Goal: Navigation & Orientation: Find specific page/section

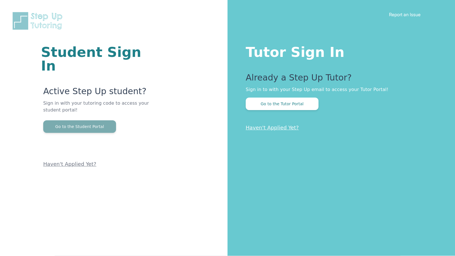
scroll to position [3, 0]
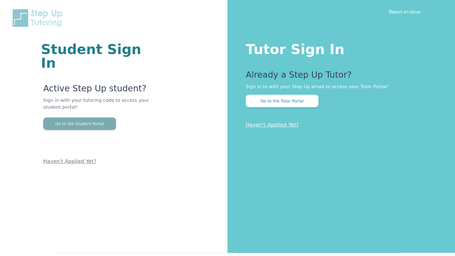
click at [78, 117] on button "Go to the Student Portal" at bounding box center [79, 123] width 73 height 13
click at [94, 117] on button "Go to the Student Portal" at bounding box center [79, 123] width 73 height 13
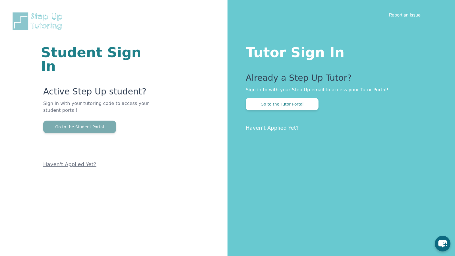
click at [69, 121] on button "Go to the Student Portal" at bounding box center [79, 127] width 73 height 13
click at [80, 121] on button "Go to the Student Portal" at bounding box center [79, 127] width 73 height 13
